Goal: Find specific page/section: Find specific page/section

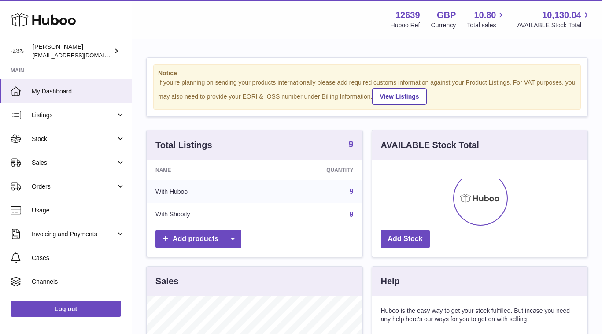
scroll to position [137, 215]
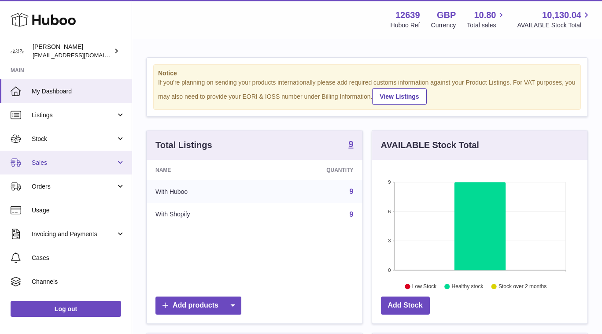
click at [81, 167] on link "Sales" at bounding box center [66, 163] width 132 height 24
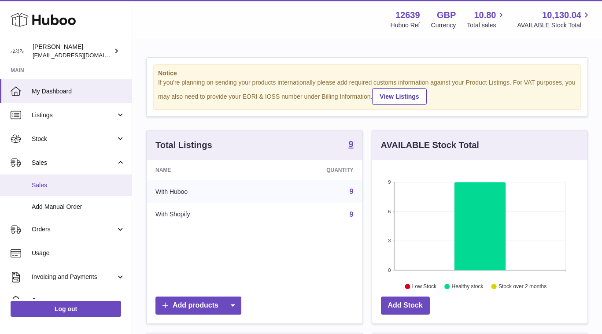
click at [81, 178] on link "Sales" at bounding box center [66, 185] width 132 height 22
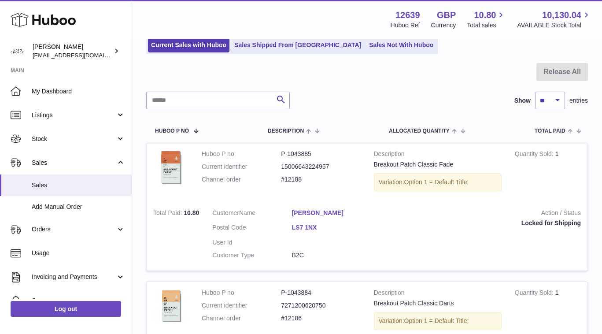
scroll to position [116, 0]
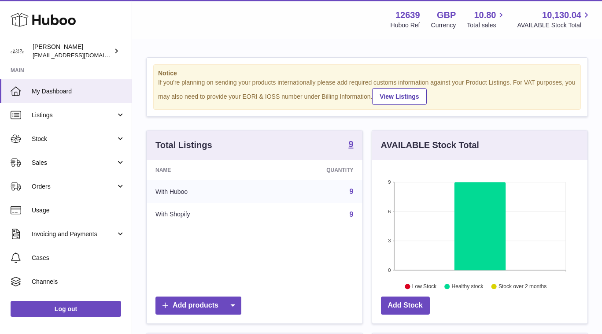
scroll to position [137, 215]
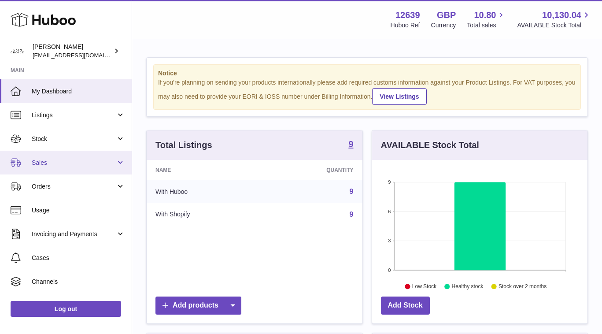
click at [96, 168] on link "Sales" at bounding box center [66, 163] width 132 height 24
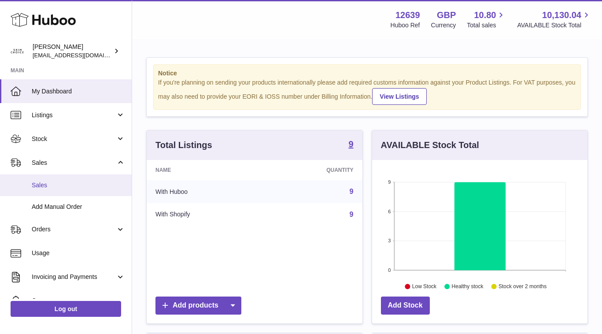
click at [96, 183] on span "Sales" at bounding box center [78, 185] width 93 height 8
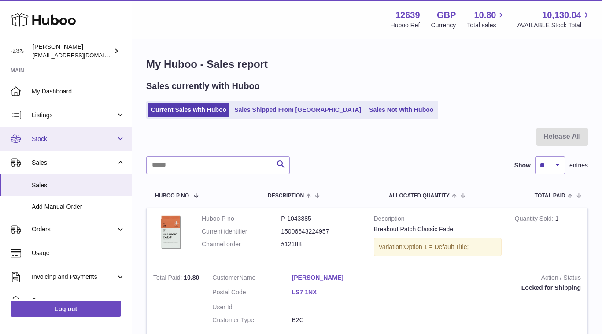
click at [83, 129] on link "Stock" at bounding box center [66, 139] width 132 height 24
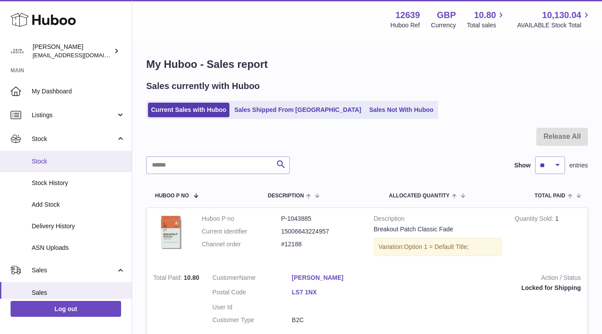
click at [82, 155] on link "Stock" at bounding box center [66, 162] width 132 height 22
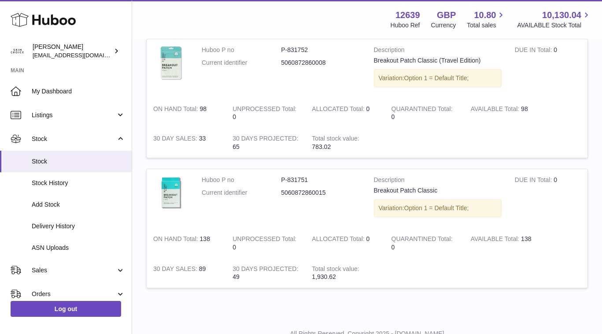
scroll to position [1056, 0]
